Goal: Task Accomplishment & Management: Use online tool/utility

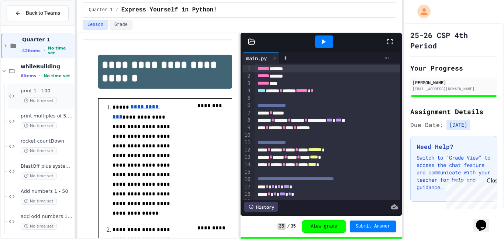
click at [59, 91] on span "print 1 - 100" at bounding box center [47, 91] width 52 height 6
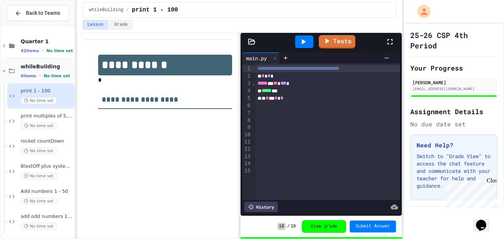
click at [5, 72] on icon at bounding box center [4, 71] width 7 height 7
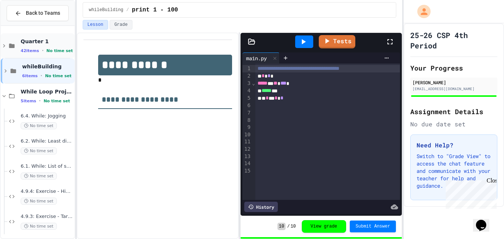
click at [5, 45] on icon at bounding box center [4, 45] width 7 height 7
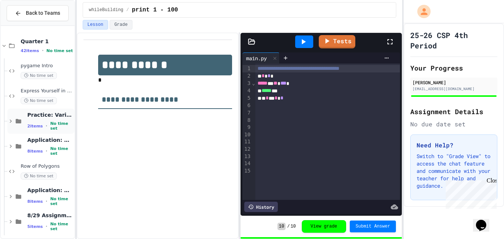
click at [11, 119] on icon at bounding box center [10, 121] width 7 height 7
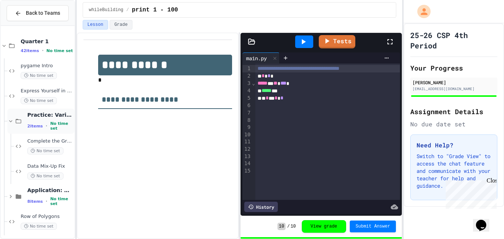
click at [11, 120] on icon at bounding box center [10, 121] width 7 height 7
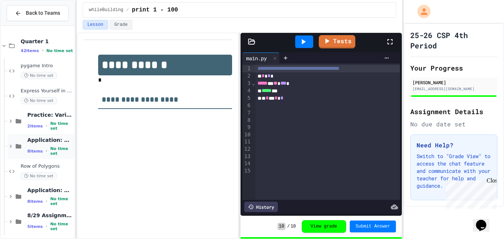
click at [10, 147] on icon at bounding box center [11, 146] width 2 height 3
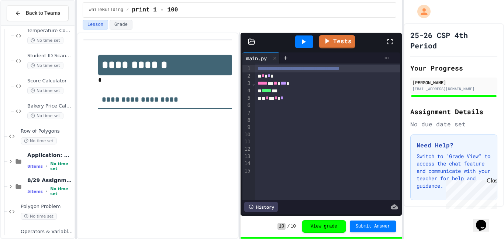
scroll to position [242, 0]
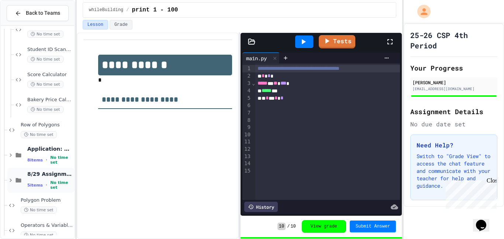
click at [10, 184] on div "8/29 Assignments 5 items • No time set" at bounding box center [40, 180] width 67 height 25
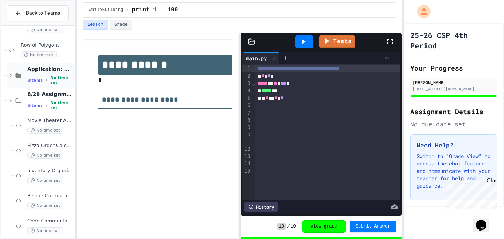
scroll to position [322, 0]
click at [10, 101] on icon at bounding box center [10, 100] width 7 height 7
click at [14, 77] on icon at bounding box center [18, 75] width 9 height 7
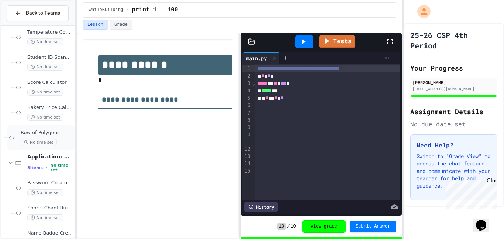
scroll to position [233, 0]
click at [9, 168] on div "Application: Strings, Inputs, Math 8 items • No time set" at bounding box center [40, 163] width 67 height 25
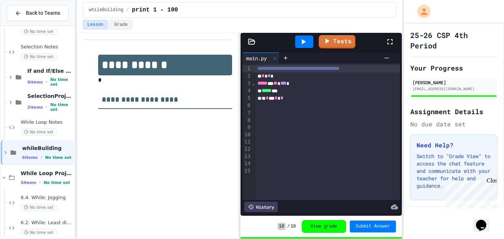
scroll to position [547, 0]
click at [9, 78] on icon at bounding box center [10, 76] width 7 height 7
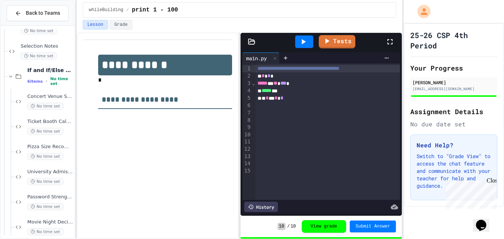
click at [9, 78] on icon at bounding box center [10, 76] width 7 height 7
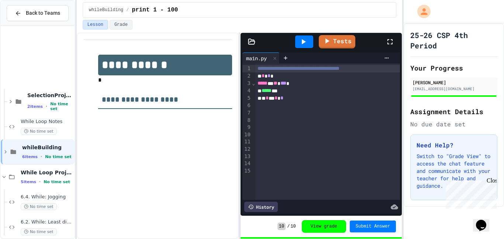
scroll to position [656, 0]
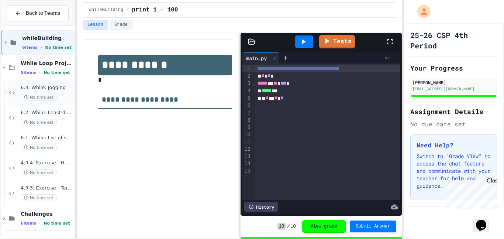
click at [44, 85] on span "6.4. While: Jogging" at bounding box center [47, 88] width 52 height 6
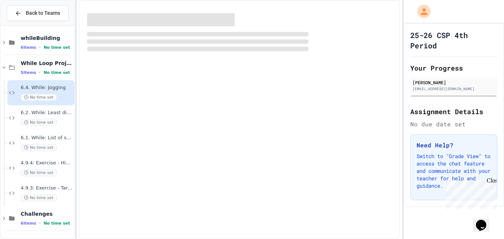
scroll to position [647, 0]
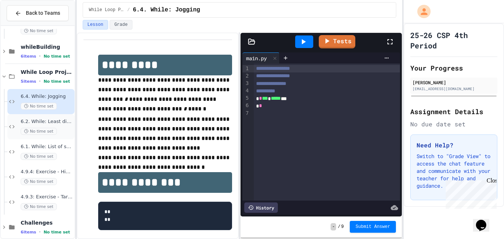
click at [55, 128] on div "No time set" at bounding box center [47, 131] width 52 height 7
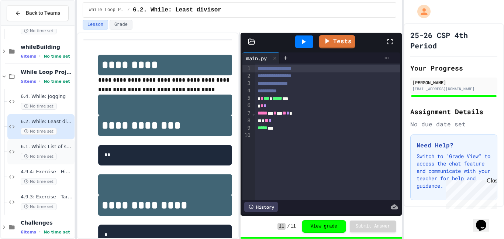
click at [62, 146] on span "6.1. While: List of squares" at bounding box center [47, 147] width 52 height 6
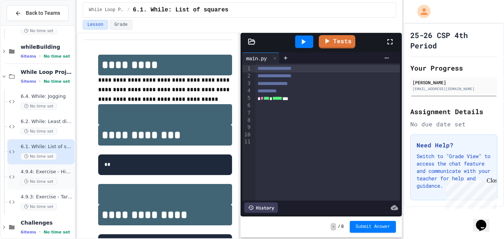
click at [69, 180] on div "No time set" at bounding box center [47, 181] width 52 height 7
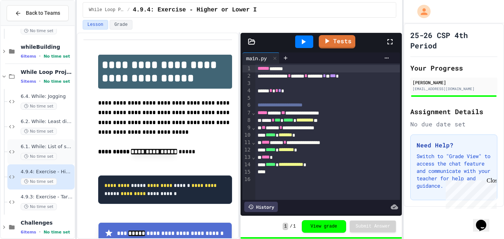
click at [63, 150] on div "6.1. While: List of squares No time set" at bounding box center [47, 152] width 52 height 16
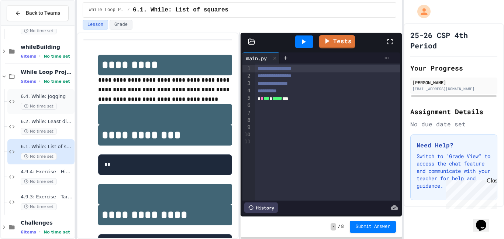
click at [56, 94] on span "6.4. While: Jogging" at bounding box center [47, 96] width 52 height 6
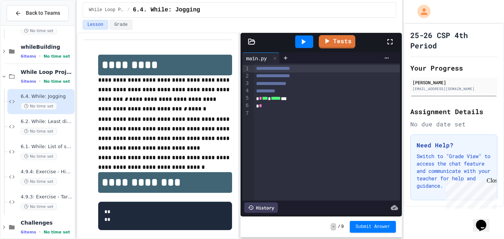
click at [299, 114] on div at bounding box center [327, 113] width 147 height 7
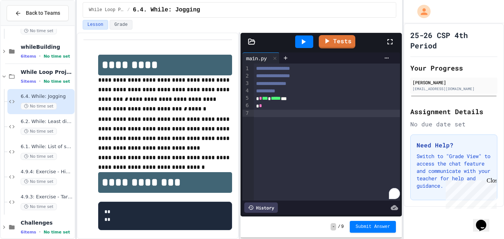
click at [285, 102] on div "* *" at bounding box center [327, 105] width 147 height 7
click at [61, 124] on span "6.2. While: Least divisor" at bounding box center [47, 122] width 52 height 6
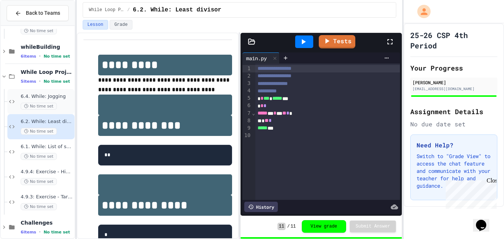
click at [59, 94] on span "6.4. While: Jogging" at bounding box center [47, 96] width 52 height 6
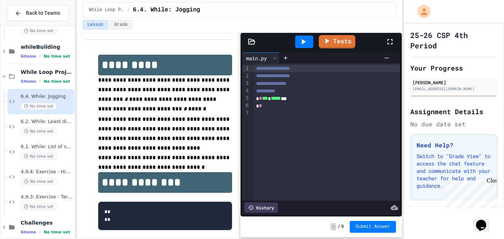
click at [336, 104] on div "* *" at bounding box center [327, 105] width 147 height 7
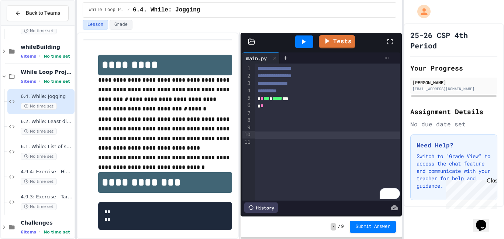
click at [263, 100] on span "*" at bounding box center [262, 98] width 3 height 5
click at [261, 105] on span "*" at bounding box center [262, 105] width 3 height 5
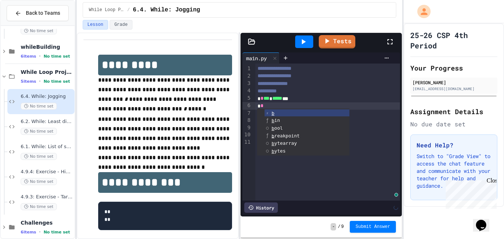
click at [268, 109] on ul "b b in b ool b reakpoint b ytearray b ytes B aseException B lockingIOError B ro…" at bounding box center [303, 132] width 92 height 47
click at [268, 106] on div "* *" at bounding box center [328, 105] width 145 height 7
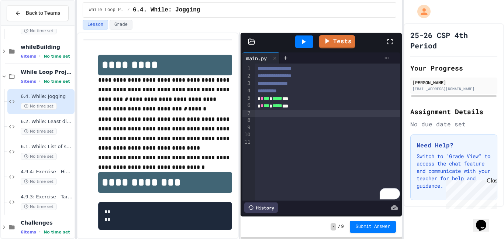
click at [259, 113] on div "To enrich screen reader interactions, please activate Accessibility in Grammarl…" at bounding box center [328, 113] width 145 height 7
click at [263, 119] on div "To enrich screen reader interactions, please activate Accessibility in Grammarl…" at bounding box center [328, 120] width 145 height 7
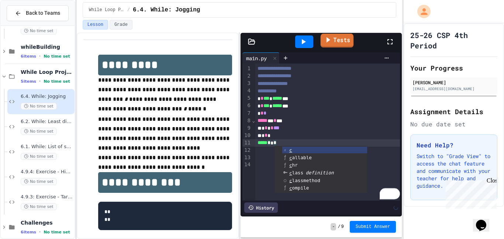
click at [333, 41] on link "Tests" at bounding box center [336, 41] width 33 height 14
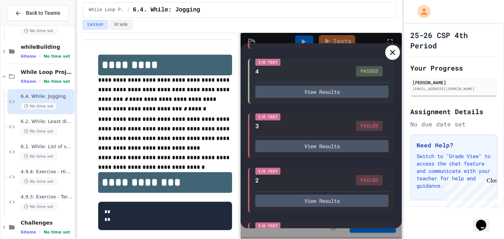
scroll to position [371, 0]
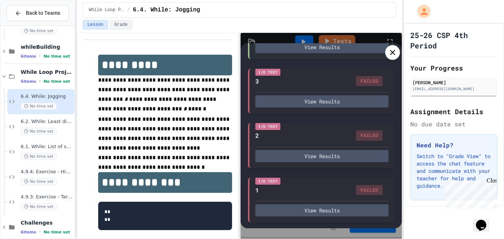
click at [397, 52] on icon at bounding box center [392, 52] width 9 height 9
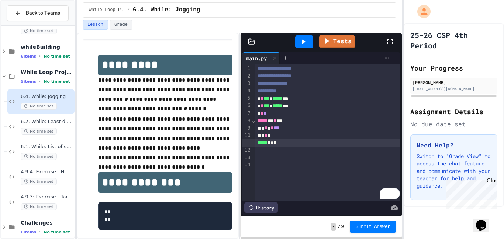
click at [279, 135] on div "* * *" at bounding box center [328, 135] width 145 height 7
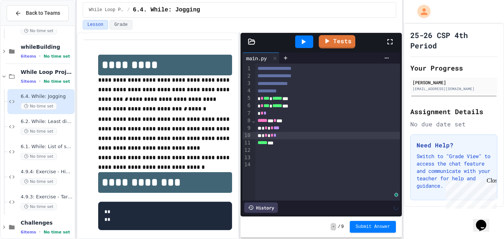
click at [272, 99] on div "* * *** * ***** ***" at bounding box center [328, 98] width 145 height 7
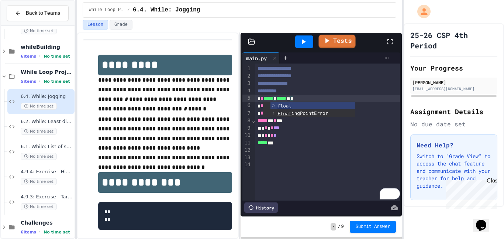
click at [338, 44] on link "Tests" at bounding box center [337, 42] width 37 height 14
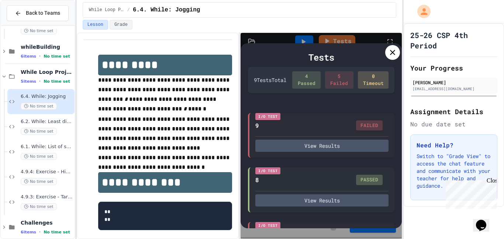
click at [393, 64] on div "Tests 9 Test s Total 4 Passed 5 Failed 0 Timeout I/O Test 9 FAILED View Results…" at bounding box center [321, 135] width 161 height 185
click at [391, 58] on div at bounding box center [392, 52] width 15 height 15
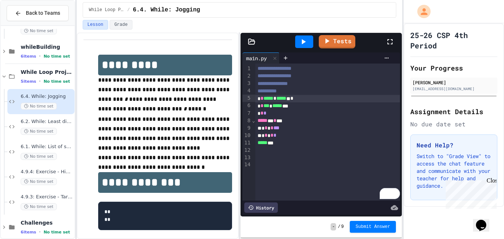
click at [272, 130] on span "*" at bounding box center [272, 127] width 3 height 5
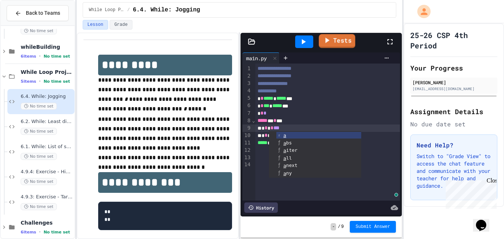
click at [332, 44] on link "Tests" at bounding box center [337, 41] width 37 height 14
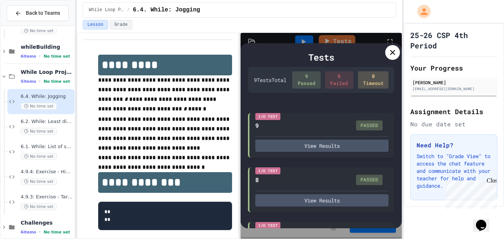
click at [393, 51] on icon at bounding box center [392, 52] width 5 height 5
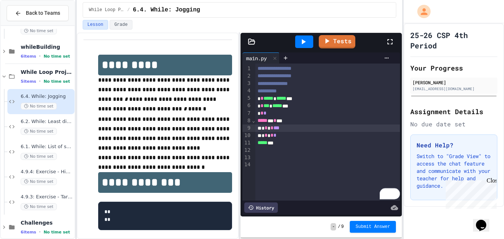
click at [304, 46] on div at bounding box center [304, 41] width 18 height 13
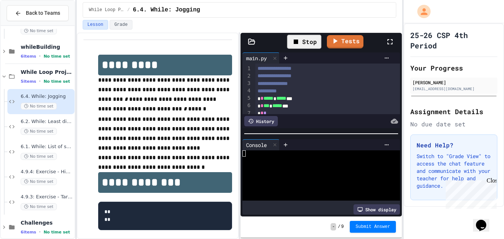
click at [290, 43] on div "Stop" at bounding box center [304, 42] width 34 height 14
click at [368, 215] on div "Console WWWWWWWWWWWWWWWWWWWWWWWWWWWWWWWW Show display" at bounding box center [321, 176] width 161 height 79
click at [368, 222] on button "Submit Answer" at bounding box center [373, 227] width 47 height 12
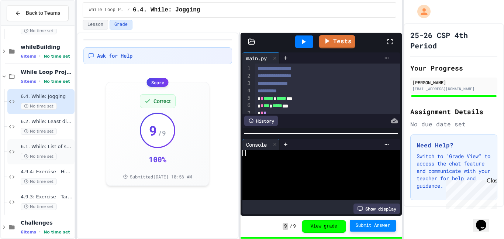
click at [60, 144] on span "6.1. While: List of squares" at bounding box center [47, 147] width 52 height 6
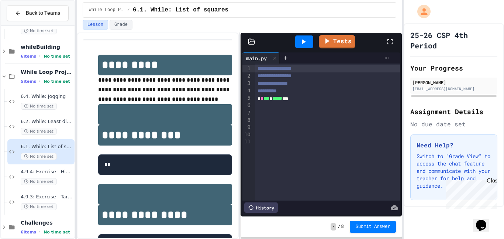
click at [287, 119] on div at bounding box center [328, 120] width 145 height 7
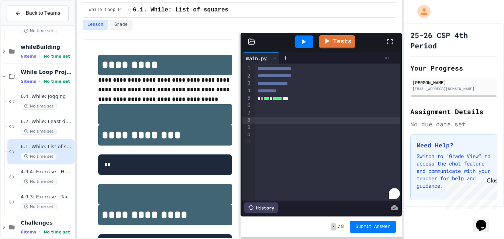
click at [279, 112] on div "To enrich screen reader interactions, please activate Accessibility in Grammarl…" at bounding box center [328, 113] width 145 height 7
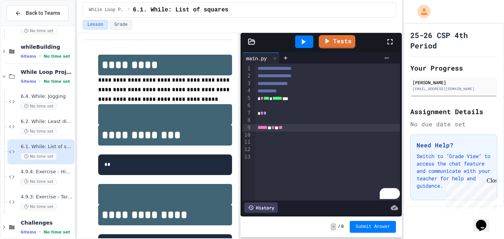
click at [261, 100] on span "*" at bounding box center [262, 98] width 3 height 5
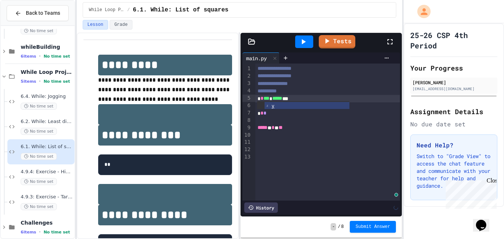
click at [310, 130] on div "***** * * * **" at bounding box center [328, 127] width 145 height 7
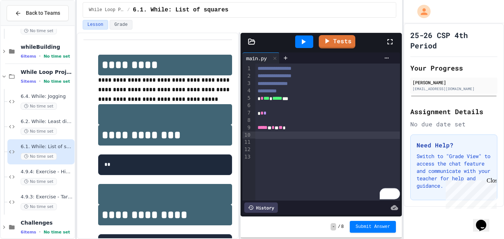
click at [306, 133] on div "To enrich screen reader interactions, please activate Accessibility in Grammarl…" at bounding box center [328, 134] width 145 height 7
click at [306, 130] on div "***** * * * ** *" at bounding box center [328, 127] width 145 height 7
click at [275, 144] on div "To enrich screen reader interactions, please activate Accessibility in Grammarl…" at bounding box center [328, 142] width 145 height 7
click at [320, 135] on div "***** * * * * *" at bounding box center [328, 134] width 145 height 7
click at [289, 136] on div "***** * * * * *" at bounding box center [328, 134] width 145 height 7
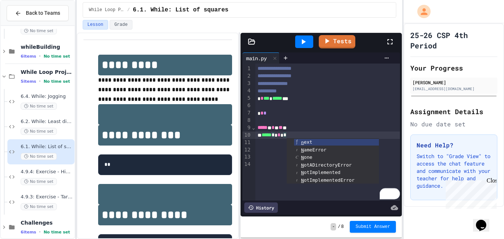
click at [260, 99] on div "* * *** * ***** ***" at bounding box center [328, 98] width 145 height 7
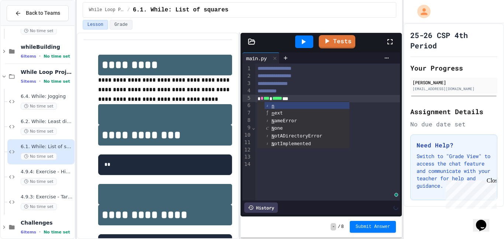
click at [384, 93] on div "**********" at bounding box center [328, 91] width 145 height 7
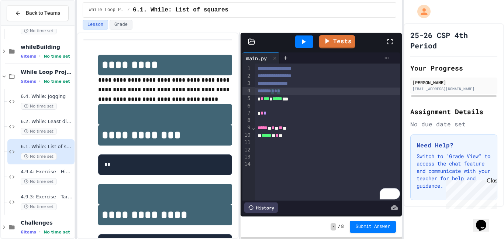
click at [295, 127] on div "***** * * * ** **" at bounding box center [328, 127] width 145 height 7
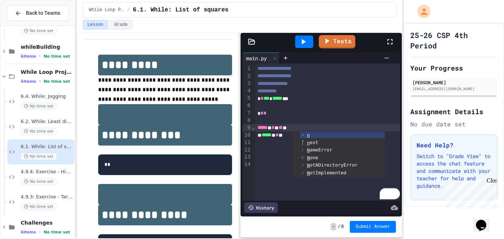
click at [321, 127] on div "***** * * * ** **" at bounding box center [328, 127] width 145 height 7
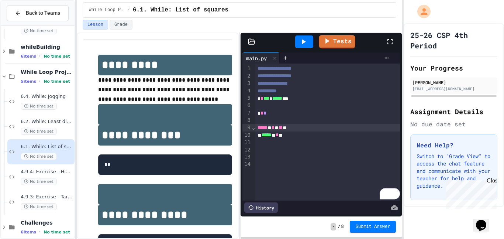
click at [314, 135] on div "***** ** * **" at bounding box center [328, 134] width 145 height 7
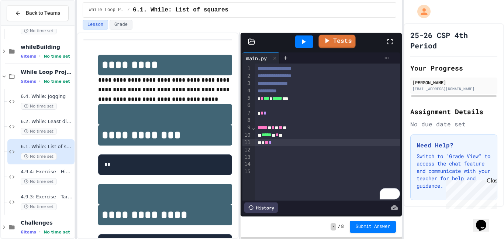
click at [349, 38] on link "Tests" at bounding box center [337, 42] width 37 height 14
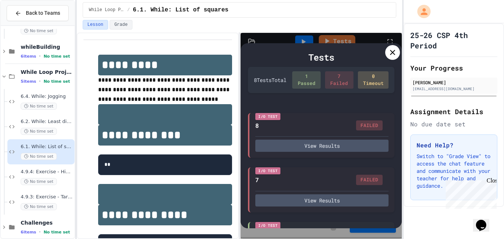
click at [388, 54] on icon at bounding box center [392, 52] width 9 height 9
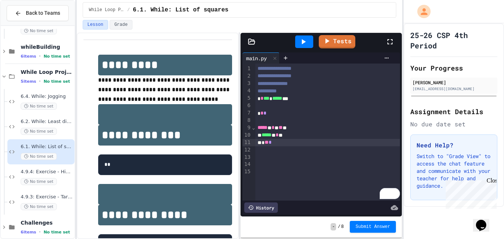
click at [289, 136] on div "***** ** * **" at bounding box center [328, 134] width 145 height 7
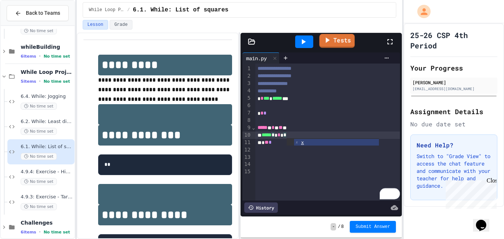
click at [338, 44] on link "Tests" at bounding box center [336, 41] width 35 height 14
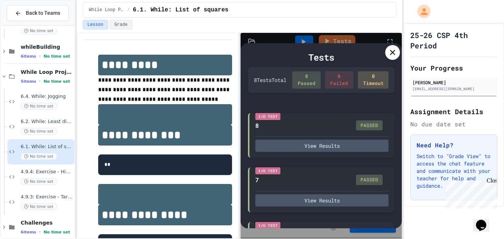
click at [394, 58] on div at bounding box center [392, 52] width 15 height 15
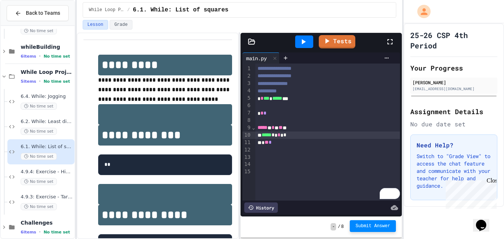
click at [361, 226] on span "Submit Answer" at bounding box center [373, 226] width 35 height 6
